Goal: Task Accomplishment & Management: Complete application form

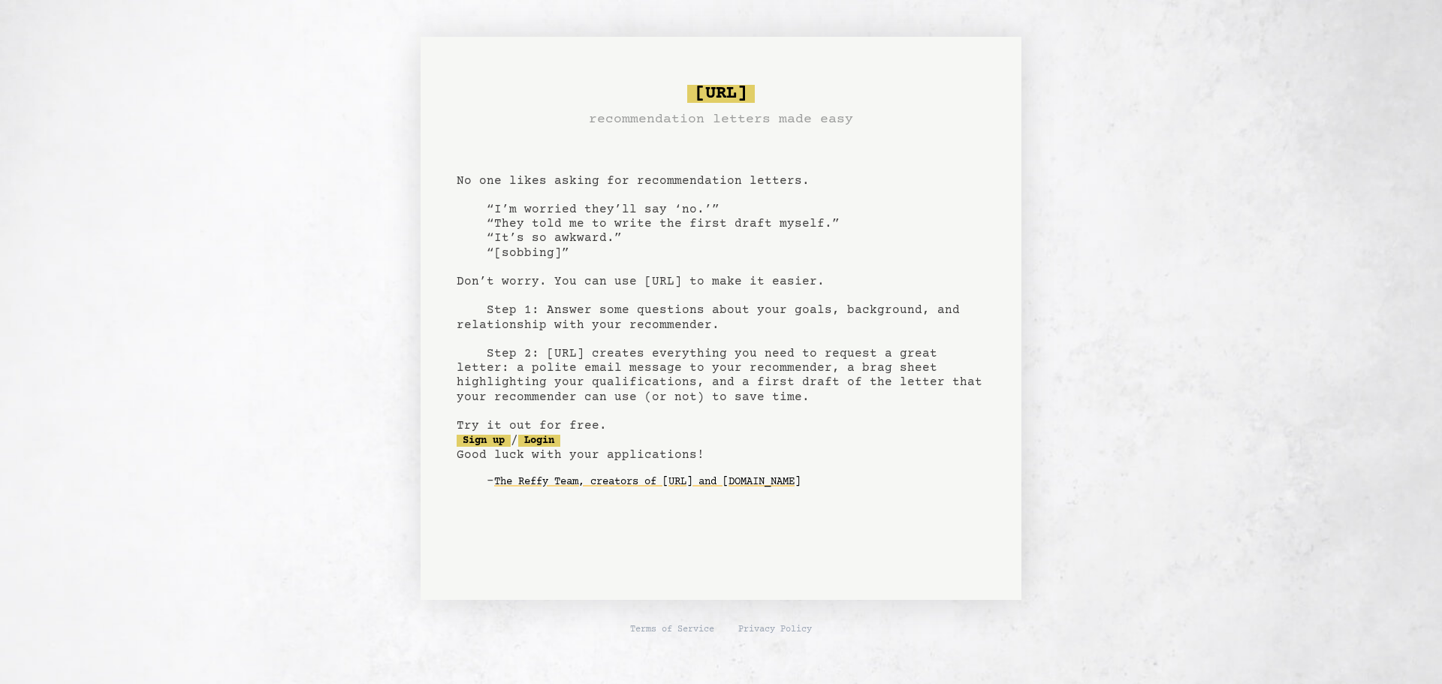
click at [536, 242] on pre "[URL] recommendation letters made easy No one likes asking for recommendation l…" at bounding box center [720, 299] width 529 height 440
click at [484, 438] on link "Sign up" at bounding box center [483, 441] width 54 height 12
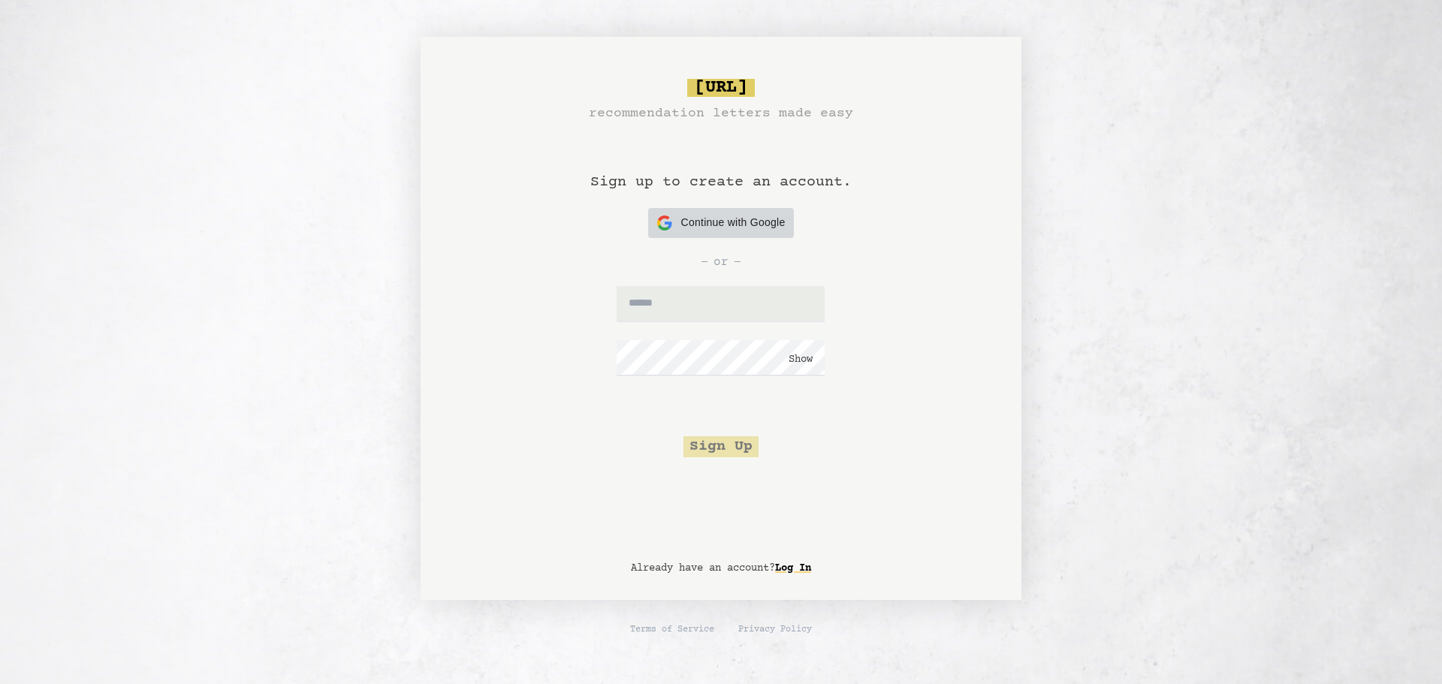
drag, startPoint x: 752, startPoint y: 234, endPoint x: 754, endPoint y: 243, distance: 9.3
click at [754, 243] on div "[URL] recommendation letters made easy Sign up to create an account. Continue w…" at bounding box center [720, 268] width 529 height 378
click at [757, 226] on span "Continue with Google" at bounding box center [733, 223] width 104 height 16
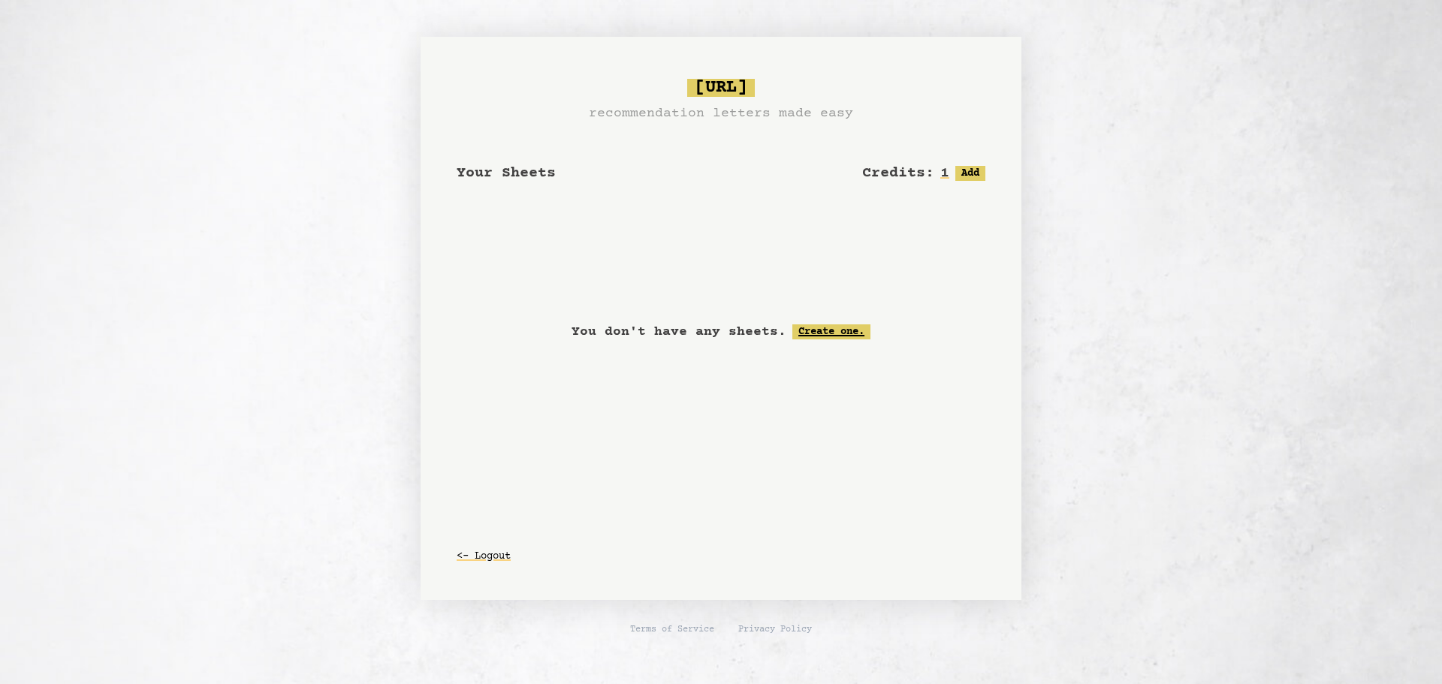
click at [850, 330] on link "Create one." at bounding box center [831, 331] width 78 height 15
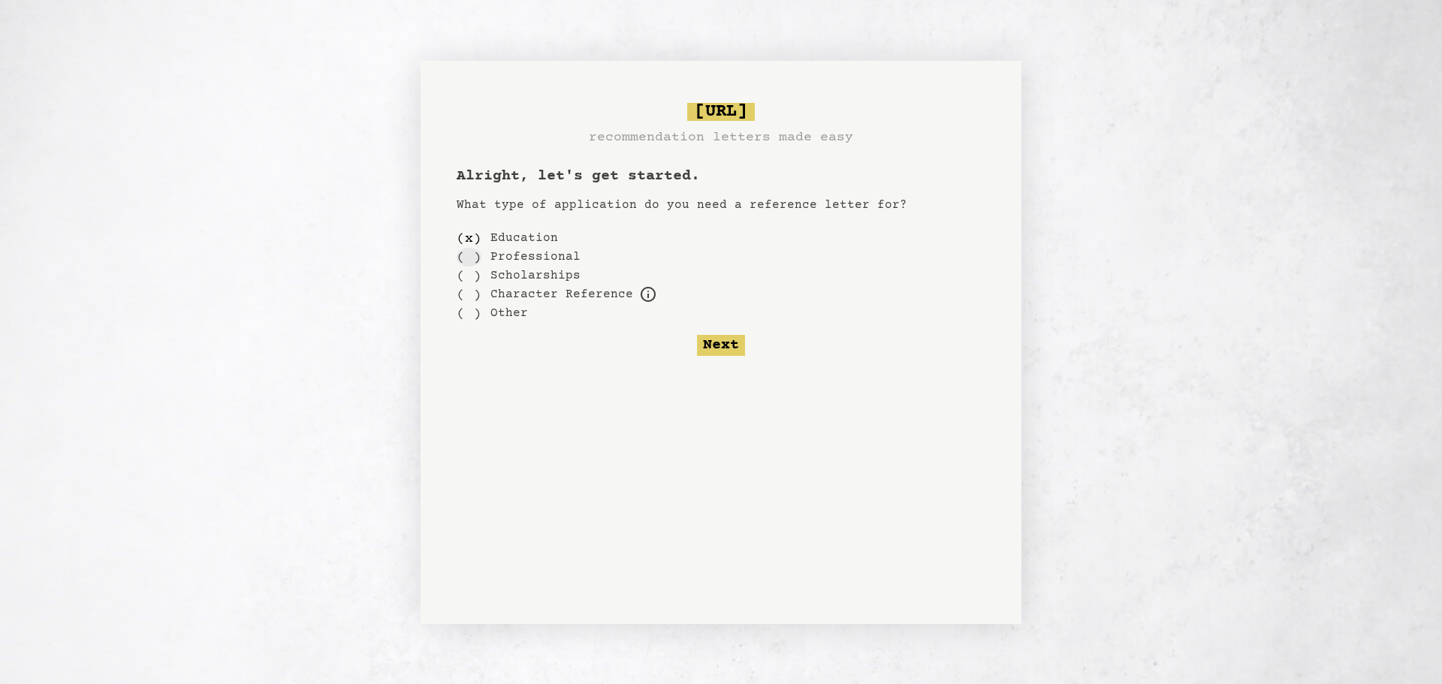
click at [472, 259] on div "( )" at bounding box center [468, 257] width 25 height 19
click at [471, 279] on div "( )" at bounding box center [468, 276] width 25 height 19
click at [736, 343] on button "Next" at bounding box center [721, 345] width 48 height 21
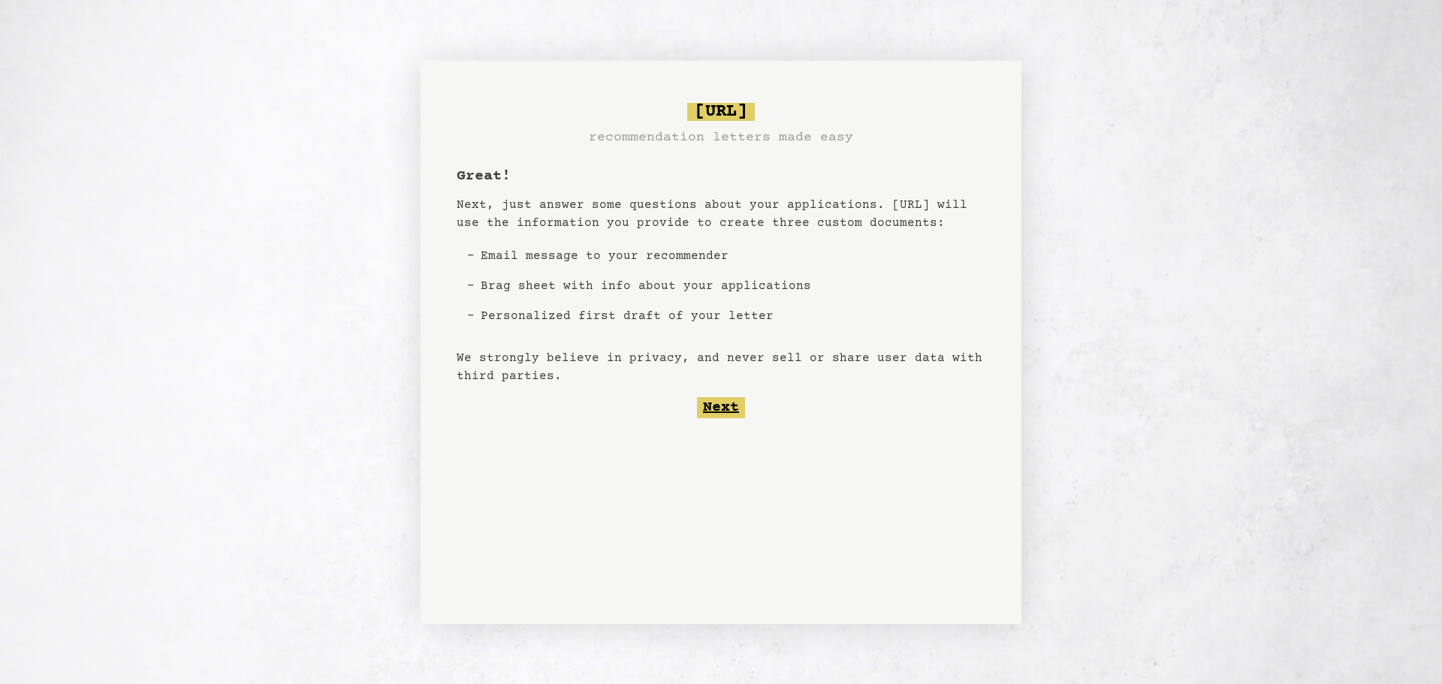
click at [725, 409] on button "Next" at bounding box center [721, 407] width 48 height 21
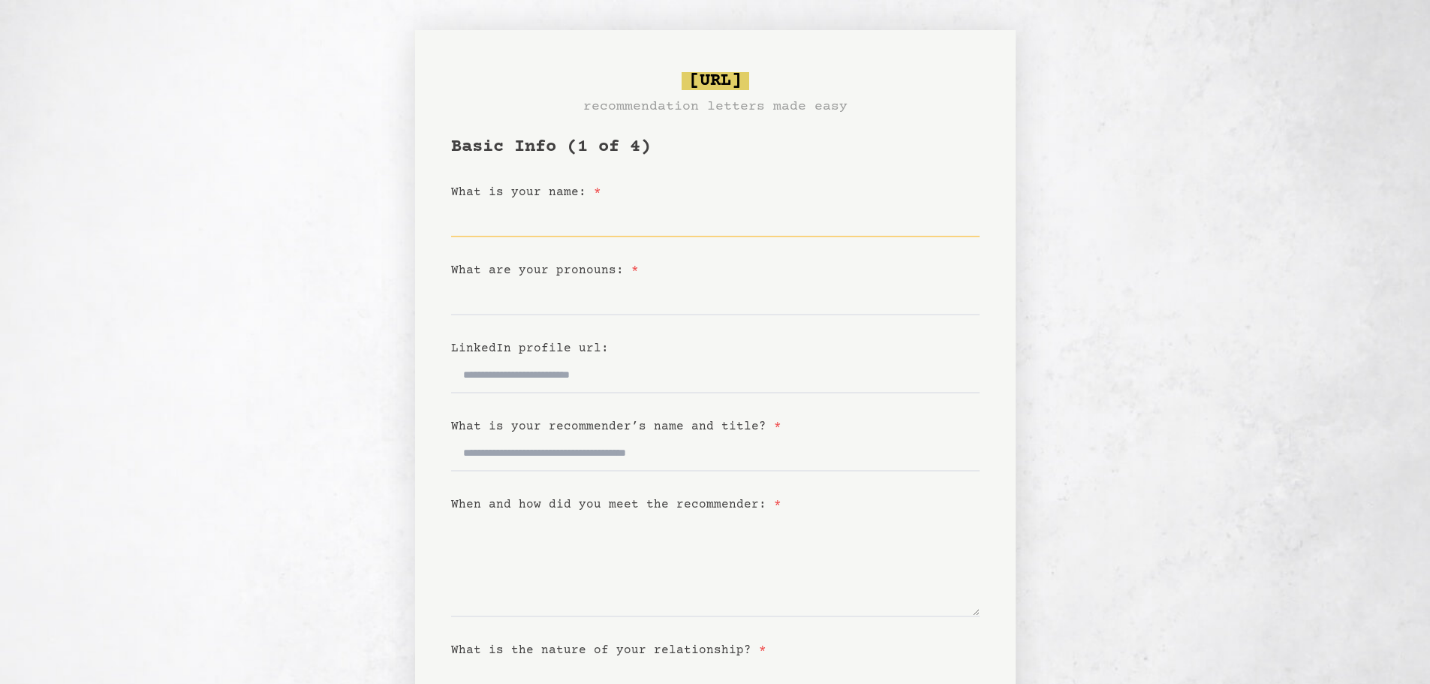
click at [571, 236] on input "What is your name: *" at bounding box center [715, 219] width 529 height 36
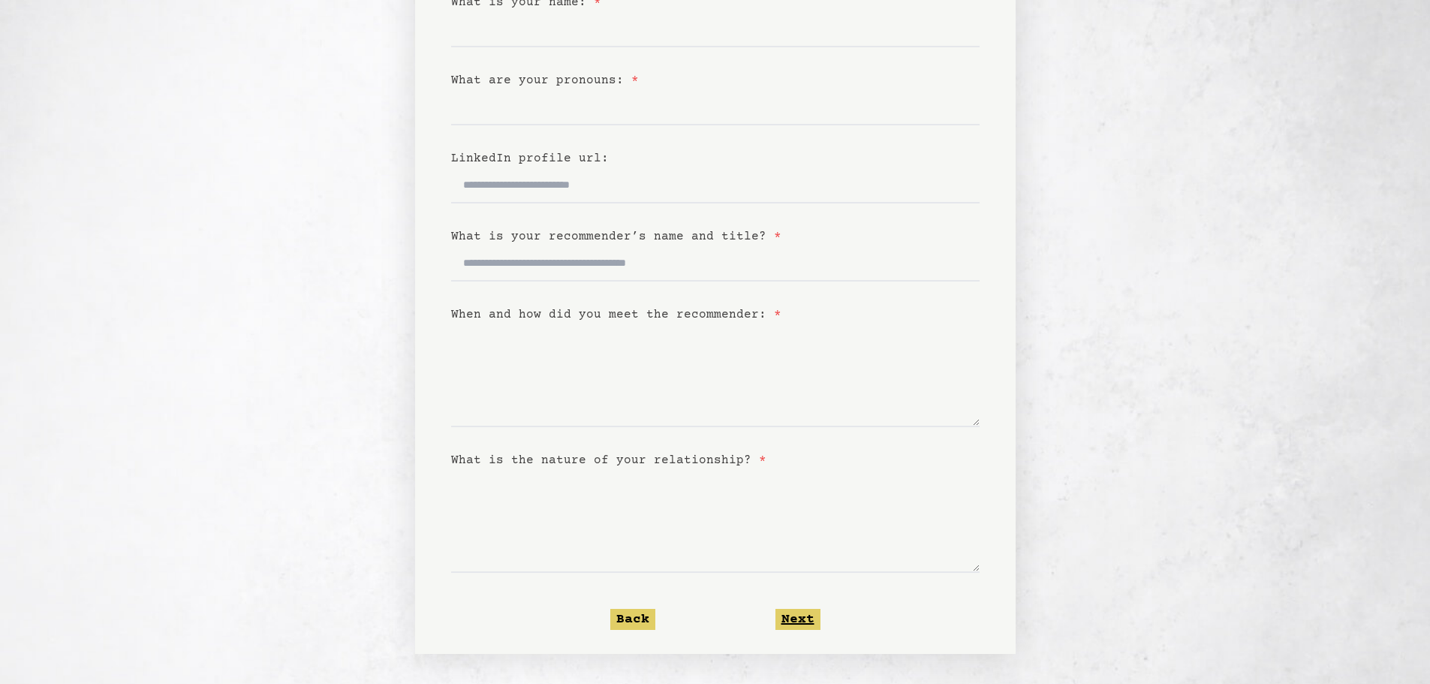
click at [803, 621] on button "Next" at bounding box center [798, 619] width 45 height 21
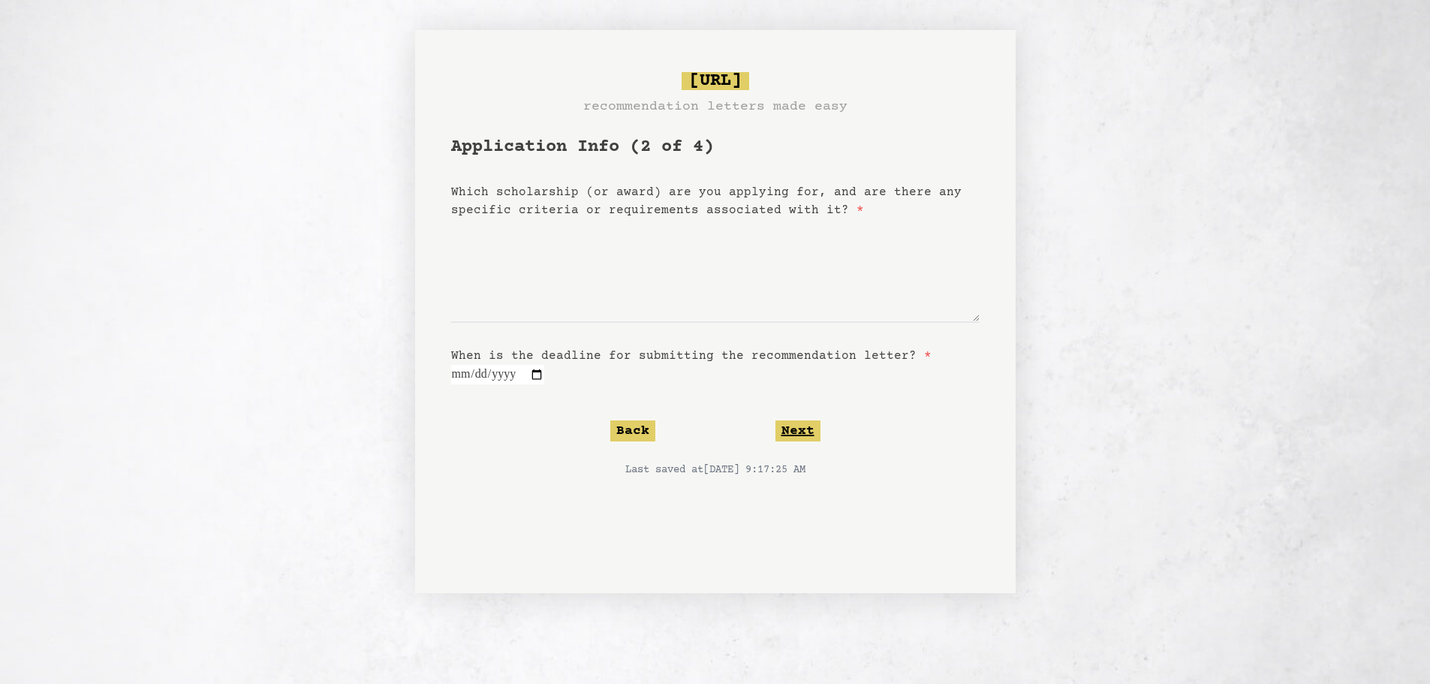
scroll to position [0, 0]
click at [647, 427] on button "Back" at bounding box center [638, 430] width 45 height 21
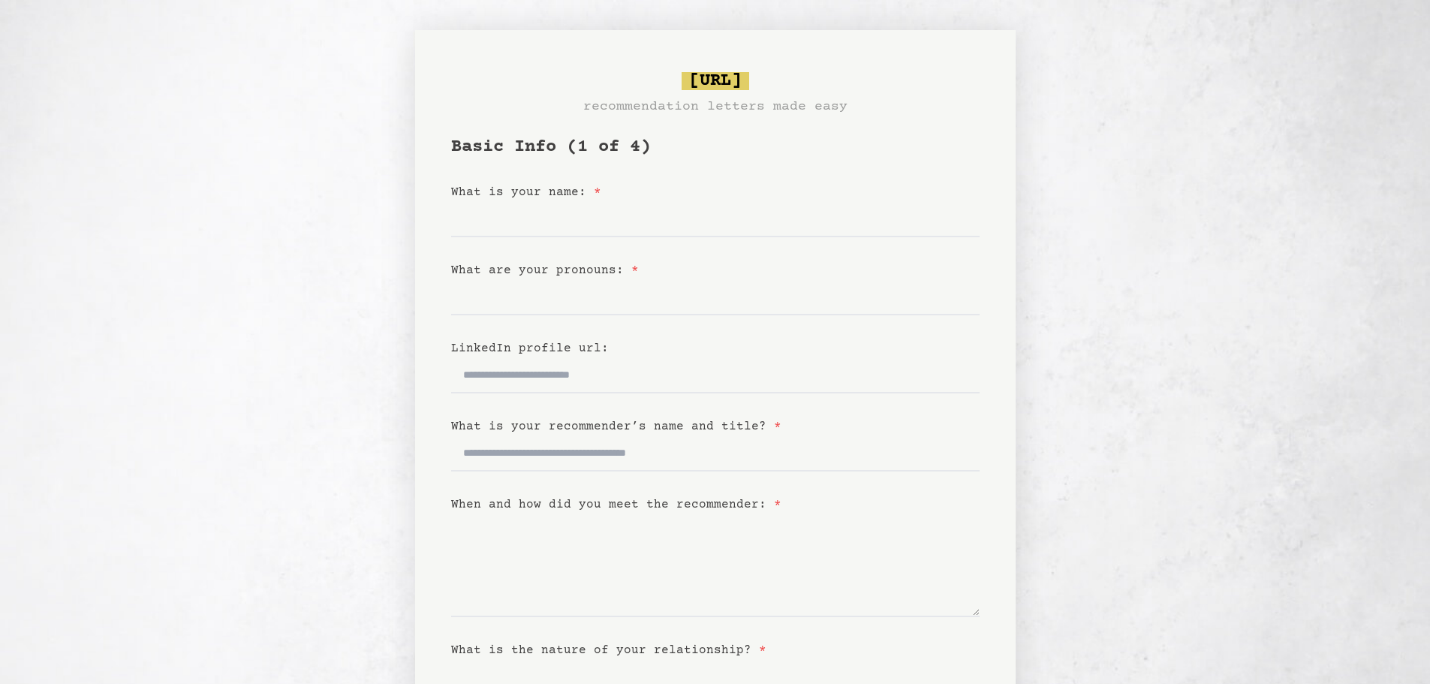
scroll to position [226, 0]
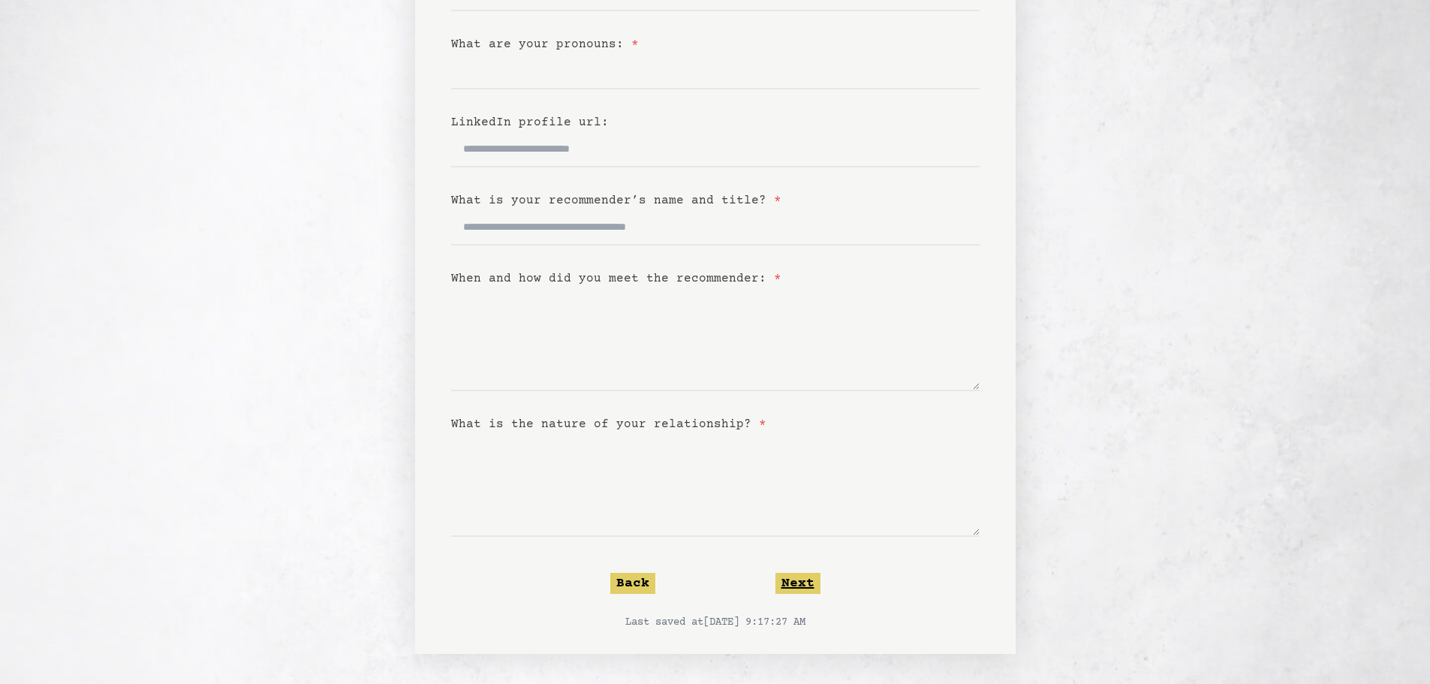
click at [803, 586] on button "Next" at bounding box center [798, 583] width 45 height 21
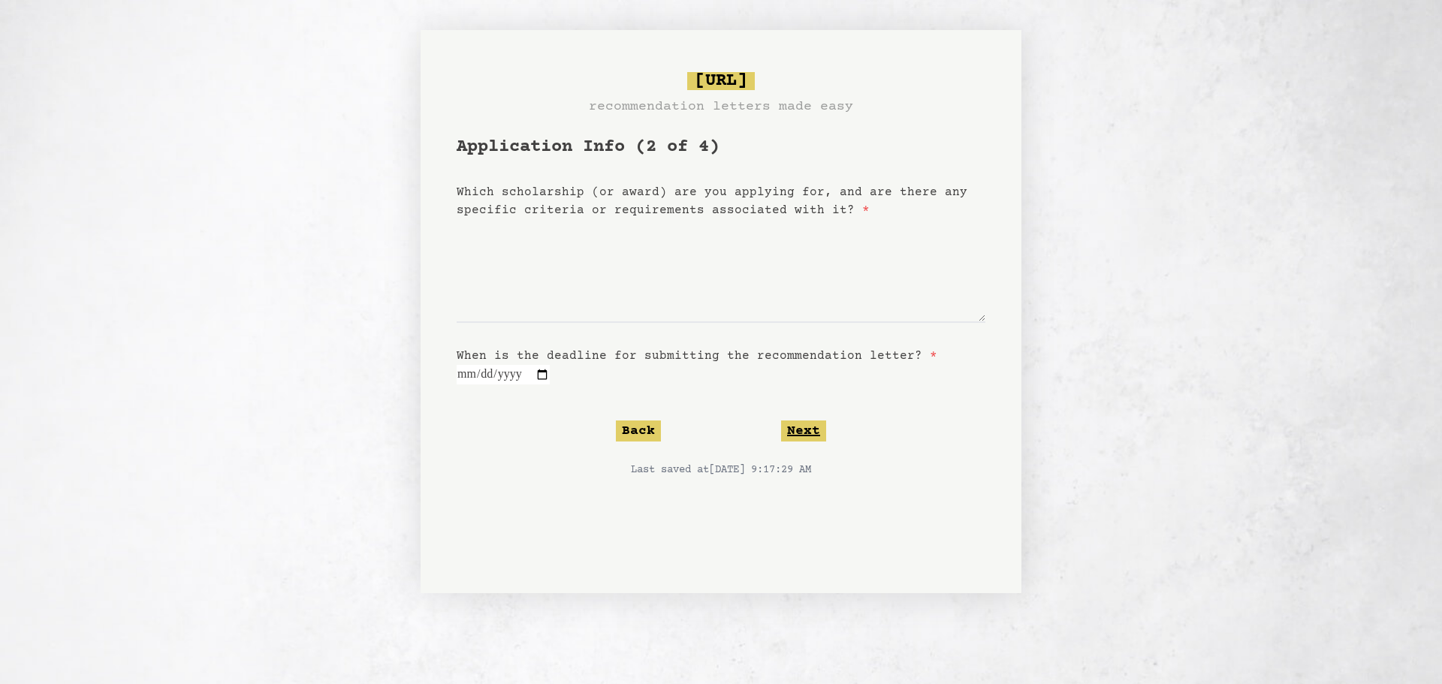
click at [803, 432] on button "Next" at bounding box center [803, 430] width 45 height 21
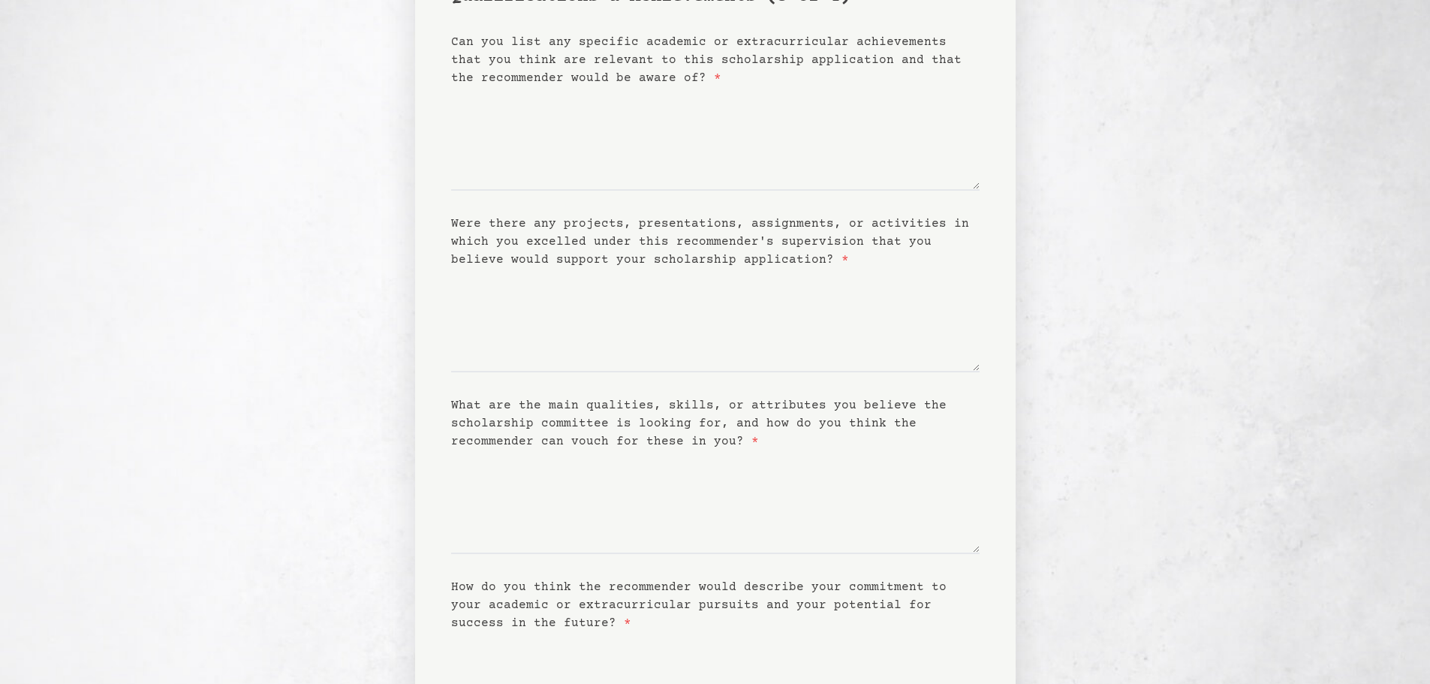
scroll to position [349, 0]
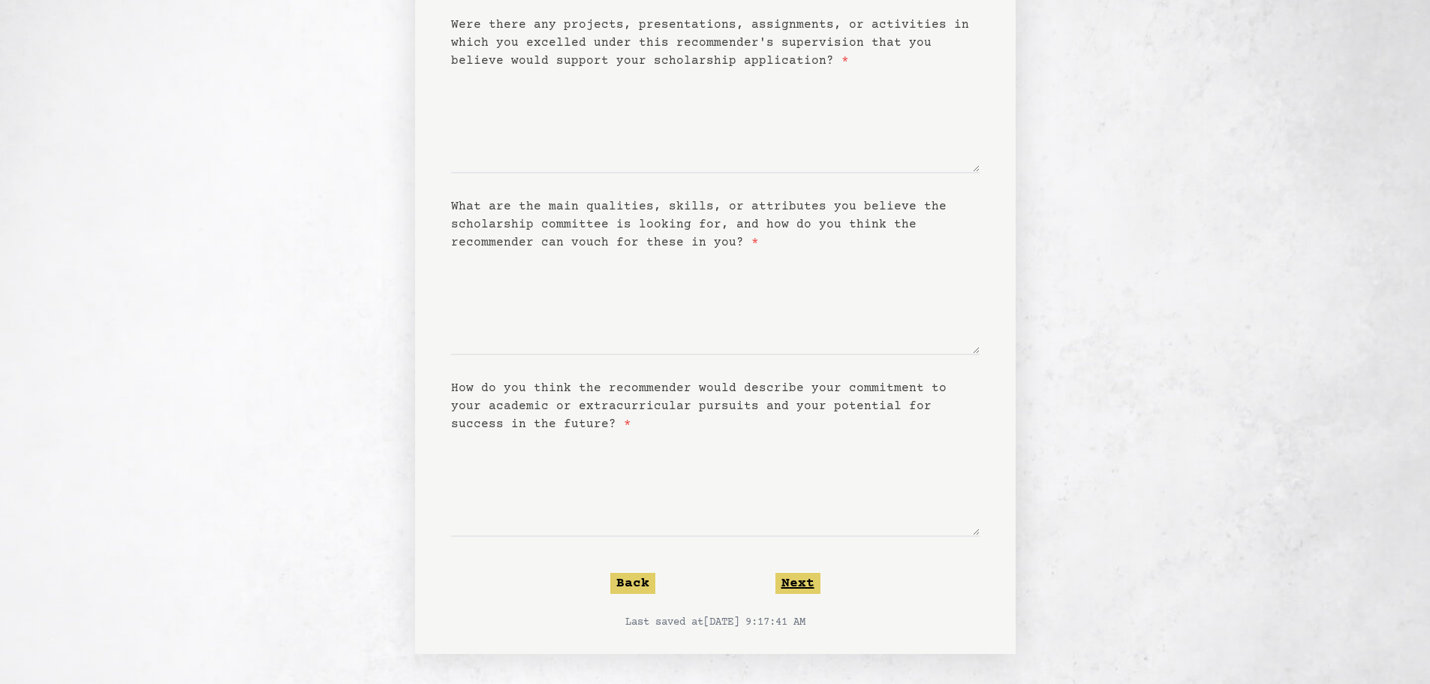
click at [795, 585] on button "Next" at bounding box center [798, 583] width 45 height 21
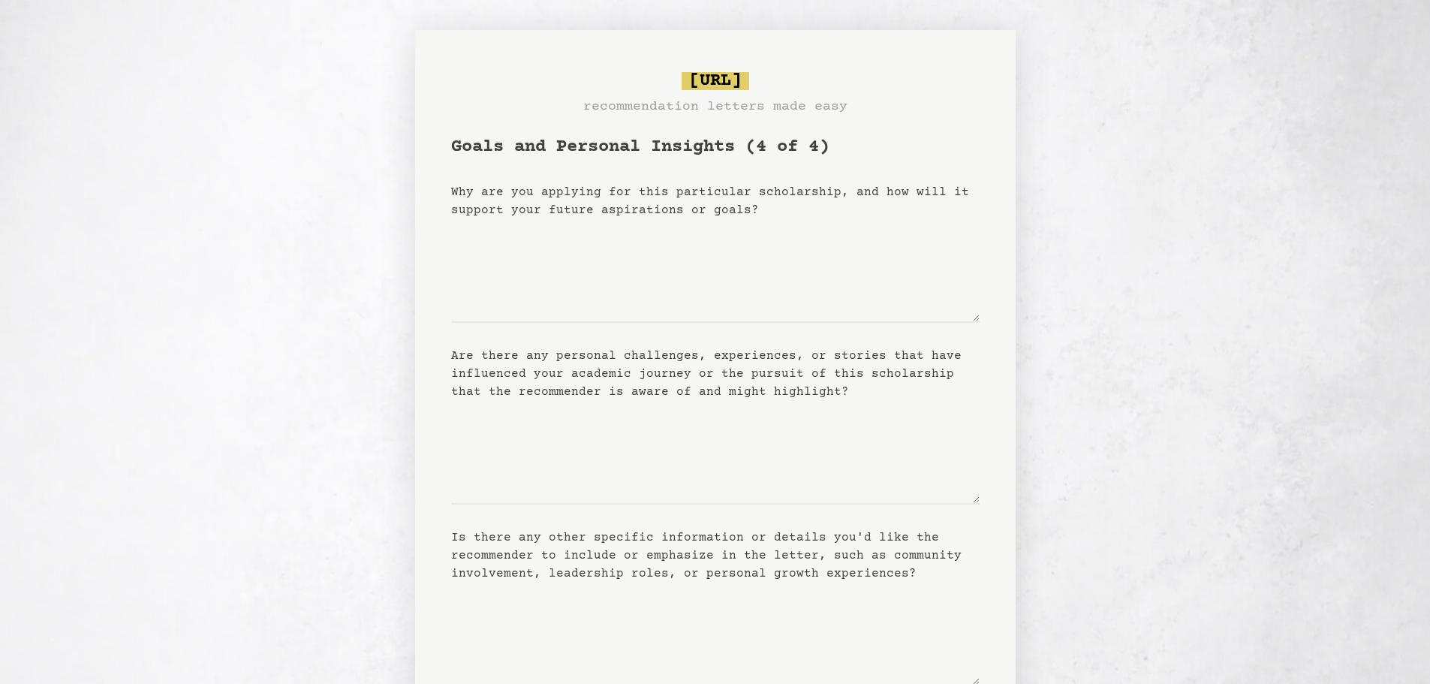
scroll to position [149, 0]
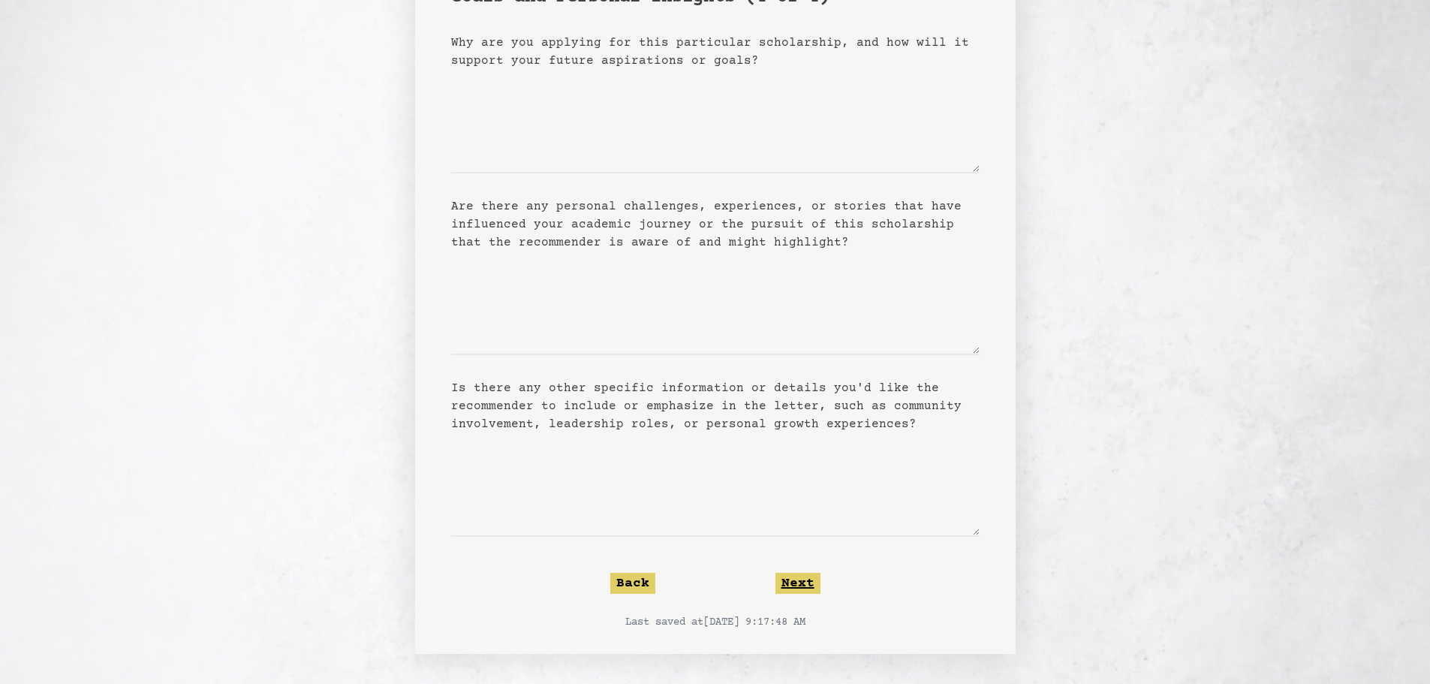
click at [811, 574] on button "Next" at bounding box center [798, 583] width 45 height 21
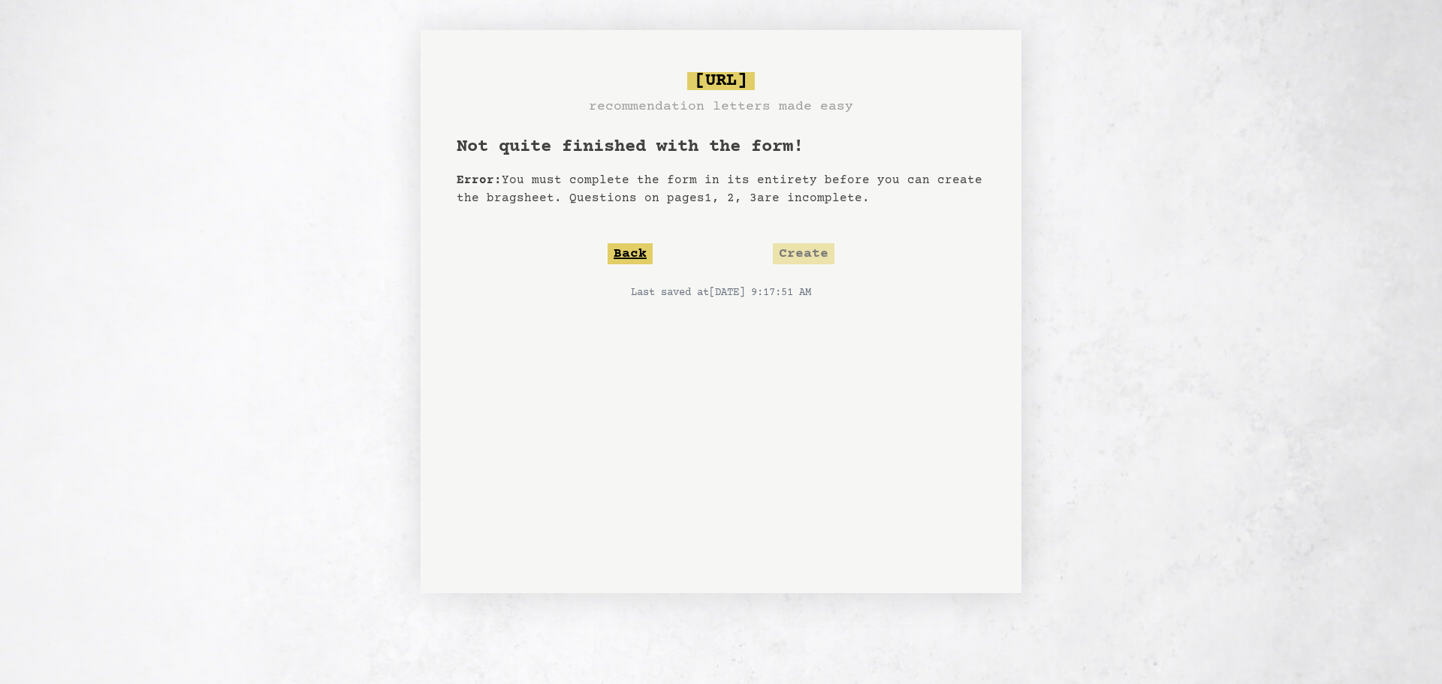
click at [637, 249] on button "Back" at bounding box center [629, 253] width 45 height 21
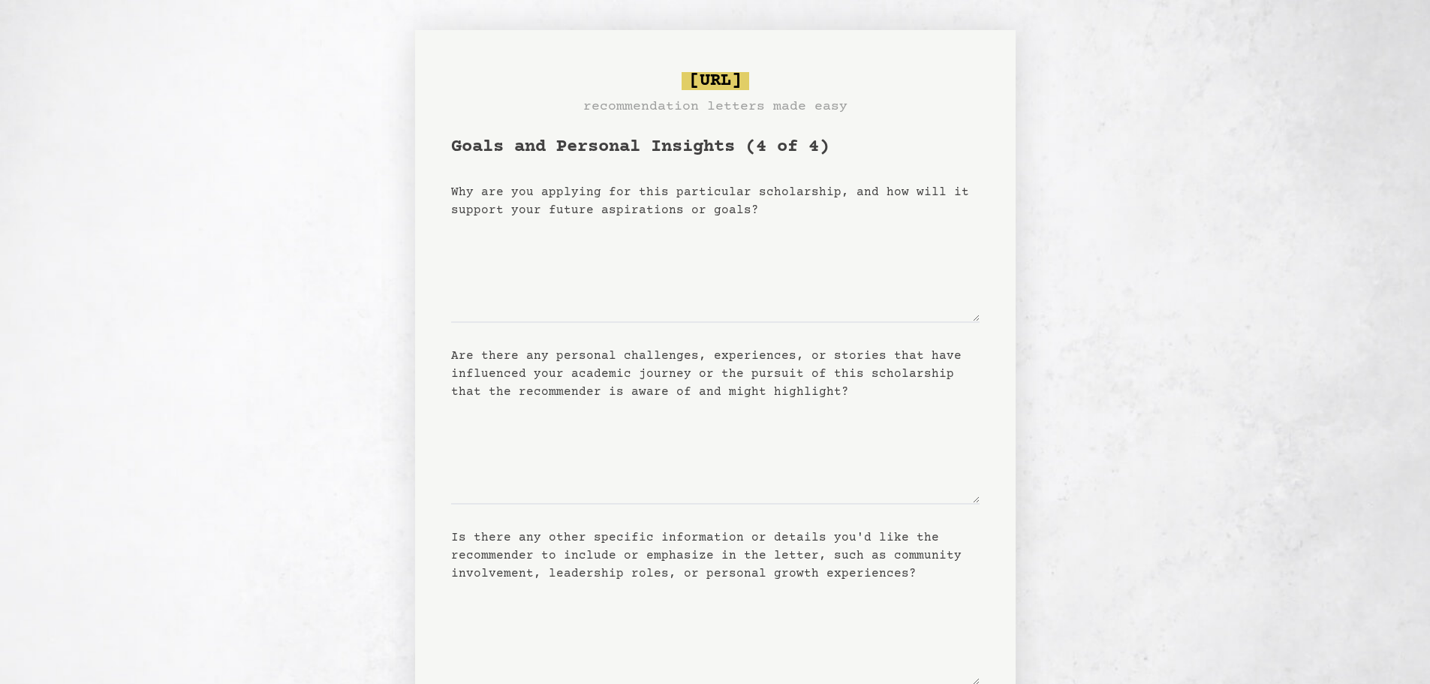
scroll to position [149, 0]
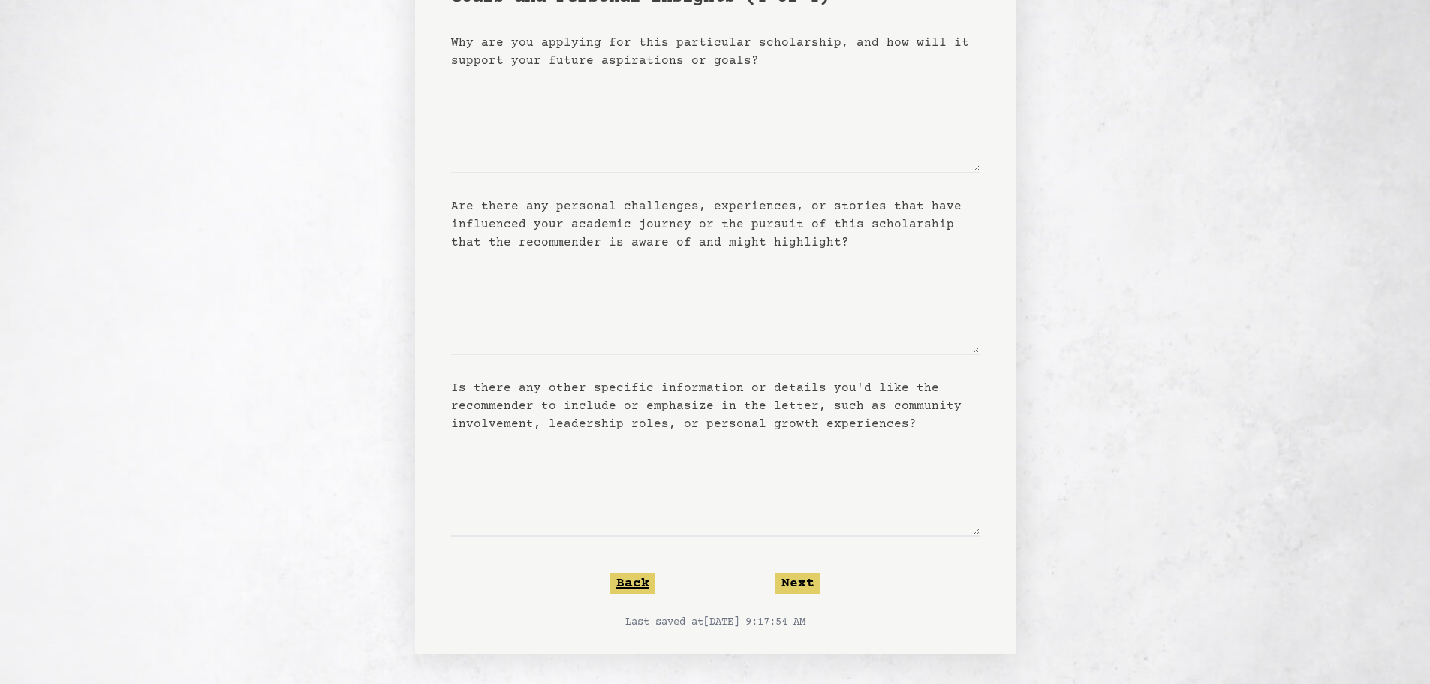
click at [647, 585] on button "Back" at bounding box center [632, 583] width 45 height 21
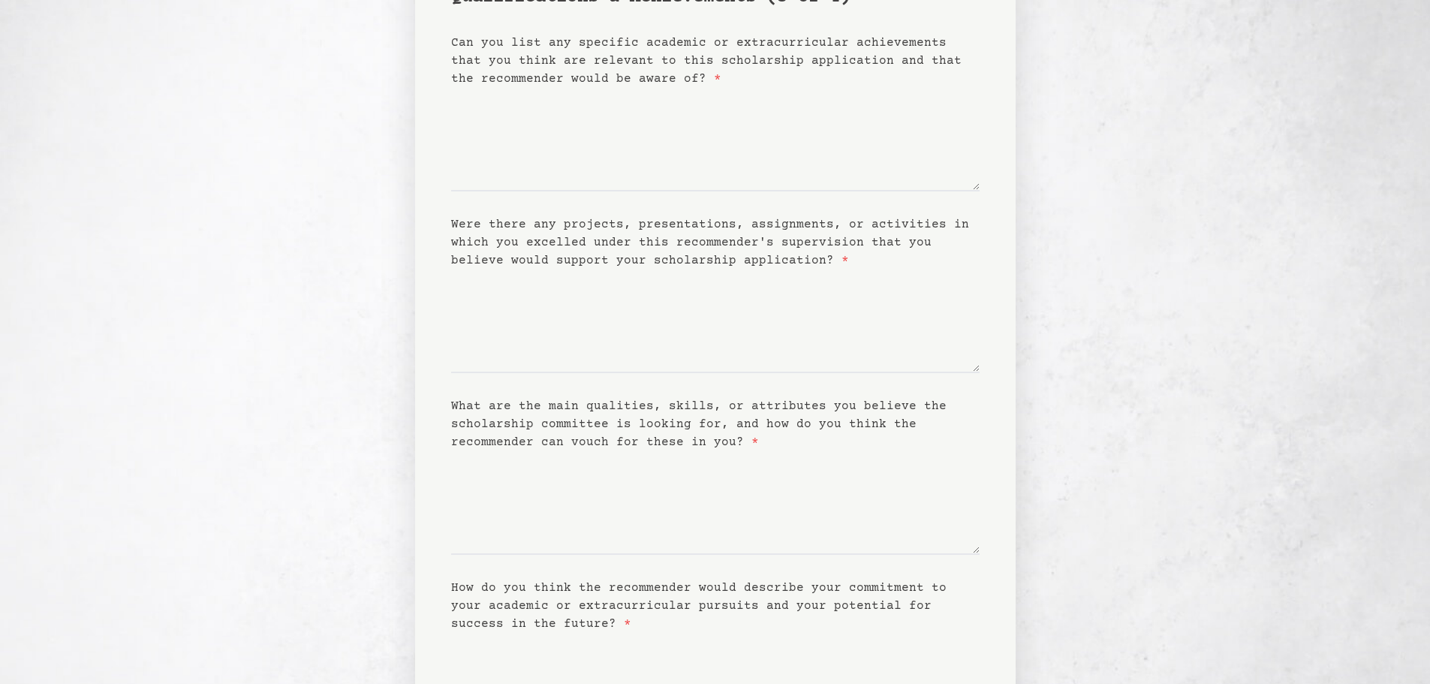
scroll to position [0, 0]
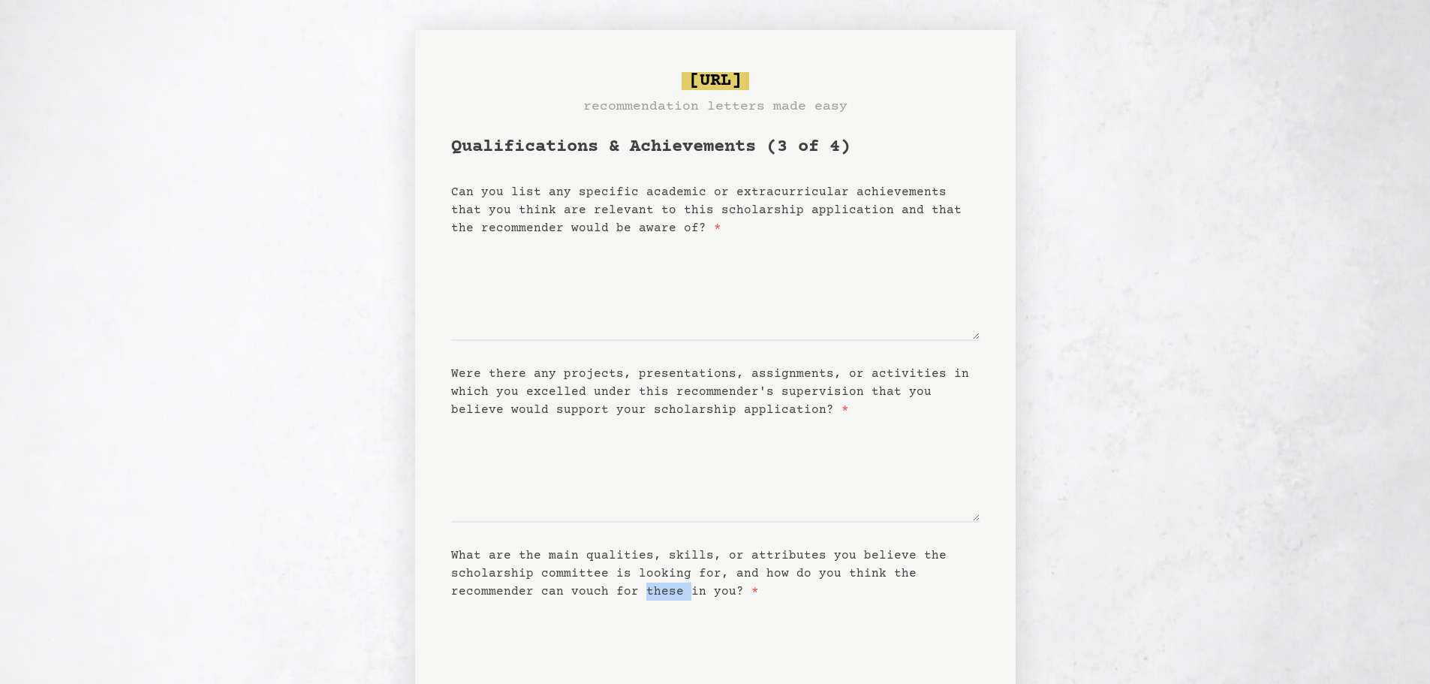
click at [647, 585] on label "What are the main qualities, skills, or attributes you believe the scholarship …" at bounding box center [699, 574] width 496 height 50
click at [647, 601] on textarea "What are the main qualities, skills, or attributes you believe the scholarship …" at bounding box center [715, 653] width 529 height 104
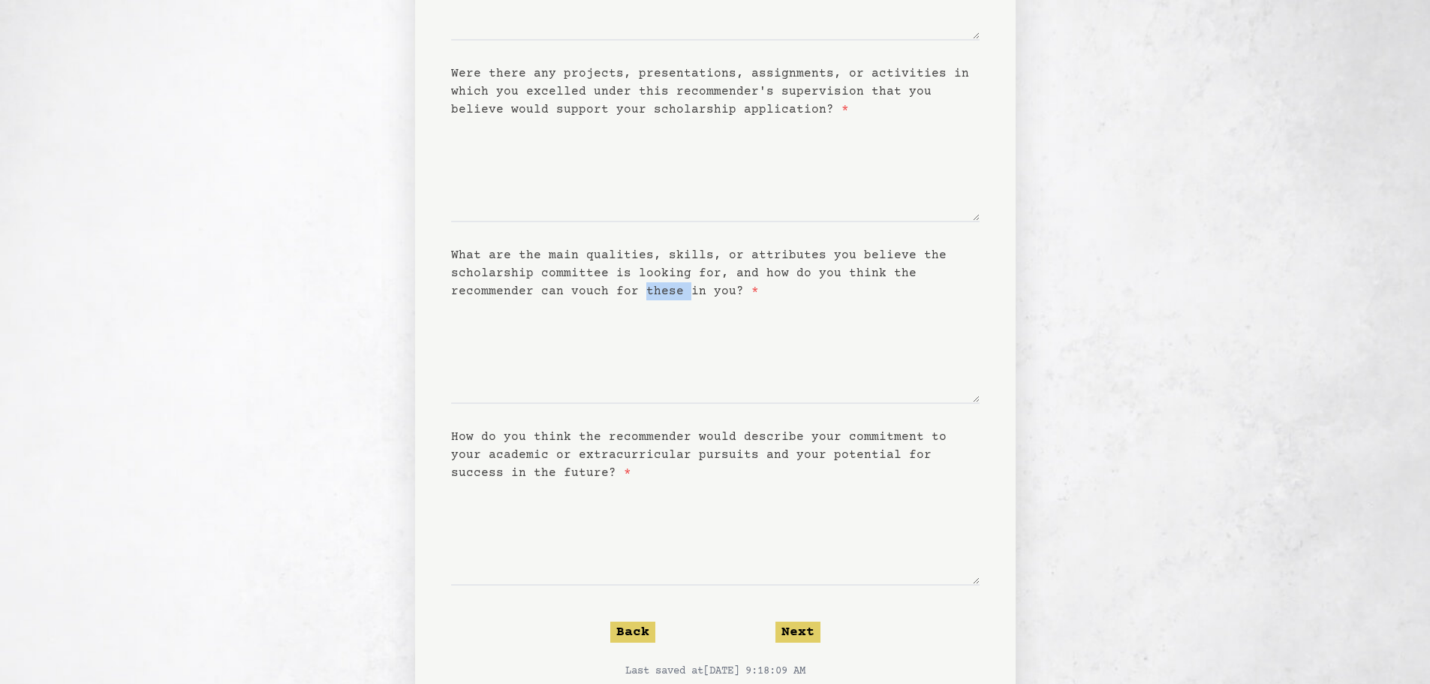
scroll to position [349, 0]
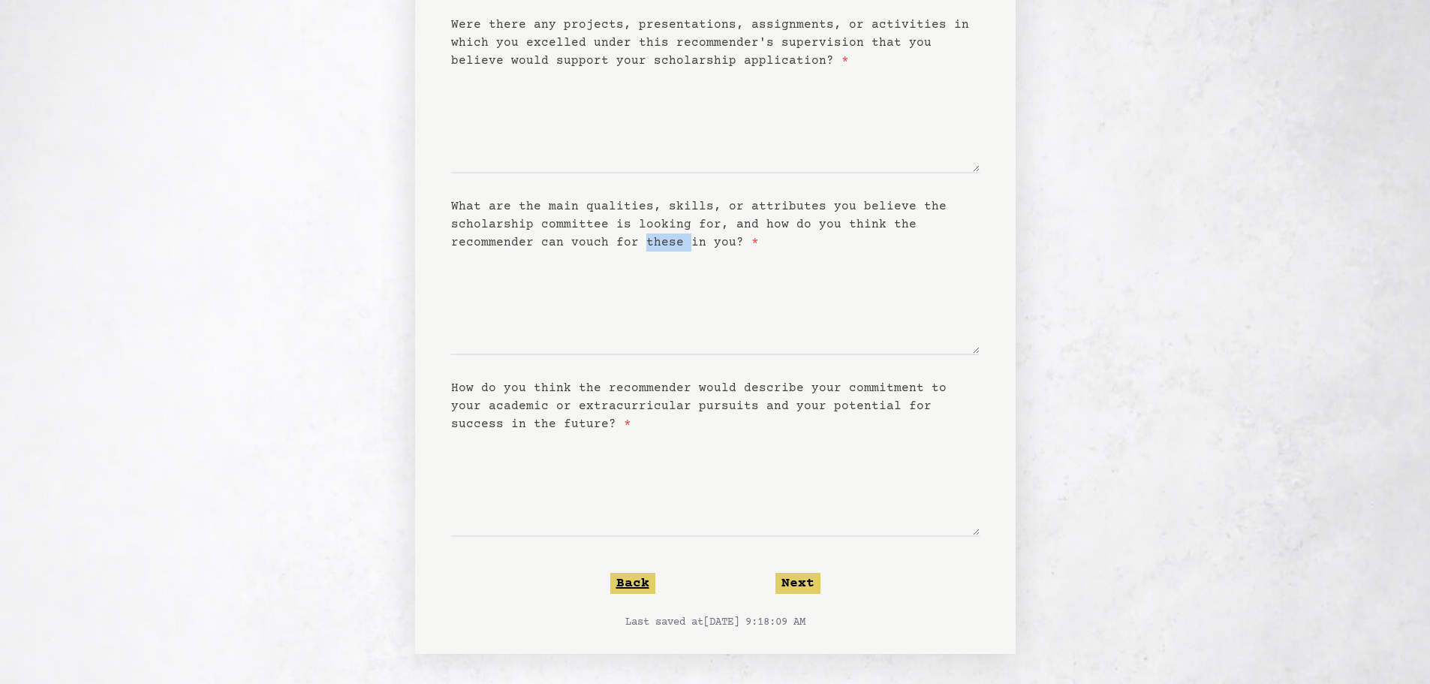
click at [632, 580] on button "Back" at bounding box center [632, 583] width 45 height 21
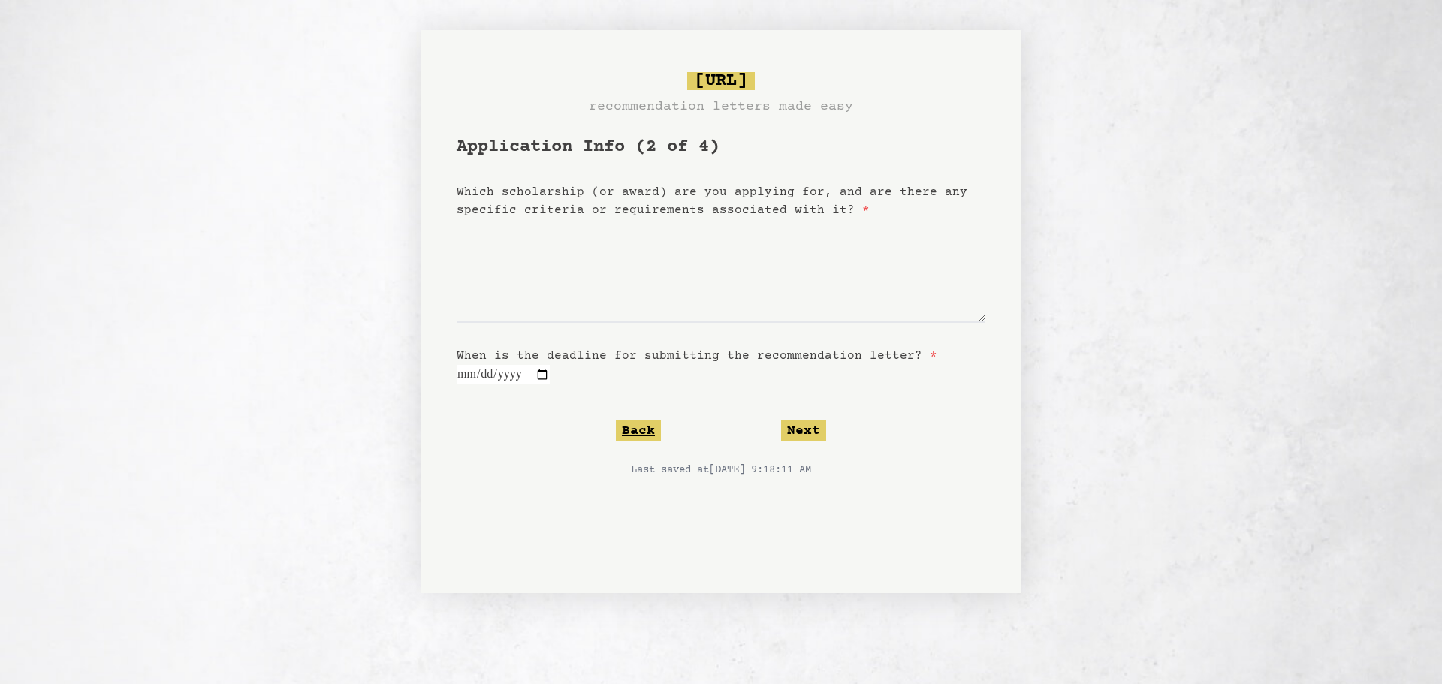
click at [644, 433] on button "Back" at bounding box center [638, 430] width 45 height 21
